Goal: Information Seeking & Learning: Learn about a topic

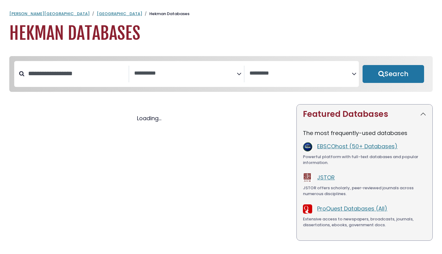
select select "Database Subject Filter"
select select "Database Vendors Filter"
select select "Database Subject Filter"
select select "Database Vendors Filter"
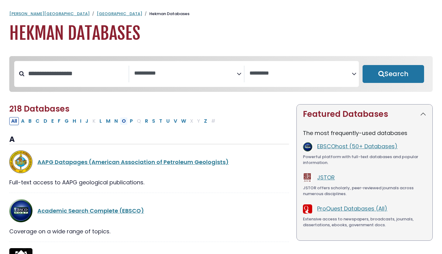
click at [124, 124] on button "O" at bounding box center [124, 121] width 8 height 8
select select "Database Subject Filter"
select select "Database Vendors Filter"
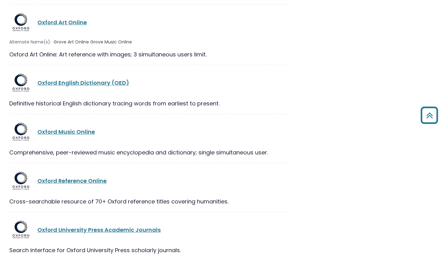
scroll to position [393, 0]
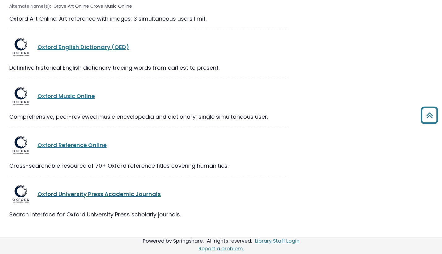
click at [133, 193] on link "Oxford University Press Academic Journals" at bounding box center [98, 195] width 123 height 8
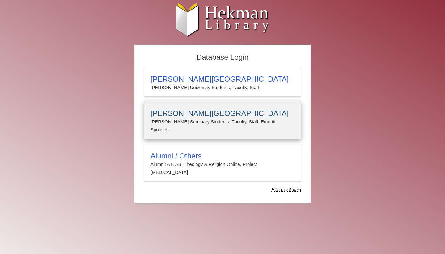
type input "**********"
click at [240, 117] on h3 "[PERSON_NAME][GEOGRAPHIC_DATA]" at bounding box center [222, 113] width 144 height 9
